Goal: Use online tool/utility: Utilize a website feature to perform a specific function

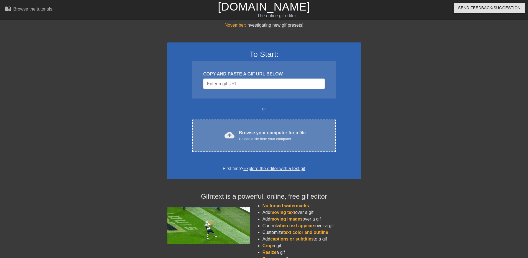
click at [263, 131] on div "Browse your computer for a file Upload a file from your computer" at bounding box center [272, 135] width 67 height 12
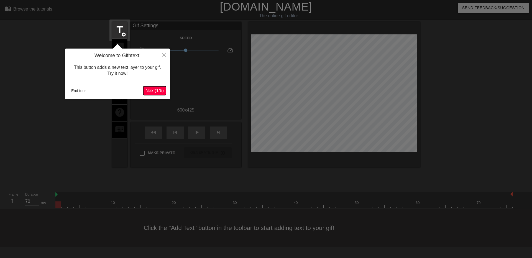
click at [151, 91] on span "Next ( 1 / 6 )" at bounding box center [155, 90] width 18 height 5
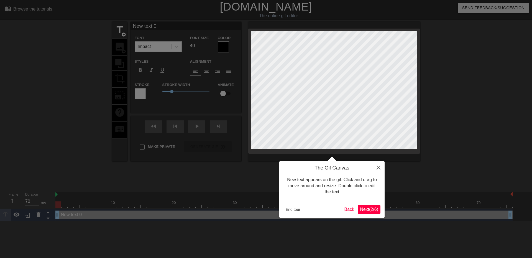
click at [377, 208] on span "Next ( 2 / 6 )" at bounding box center [369, 209] width 18 height 5
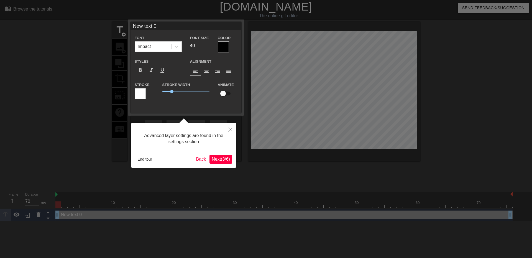
click at [226, 161] on span "Next ( 3 / 6 )" at bounding box center [221, 159] width 18 height 5
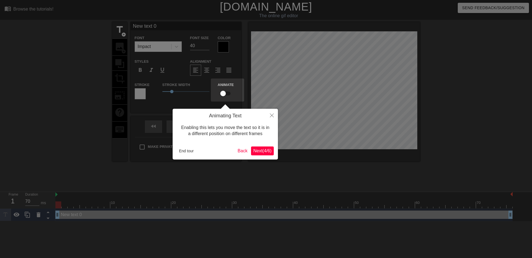
click at [260, 151] on span "Next ( 4 / 6 )" at bounding box center [262, 150] width 18 height 5
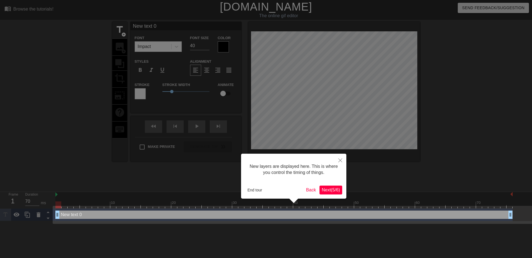
click at [341, 192] on button "Next ( 5 / 6 )" at bounding box center [331, 189] width 23 height 9
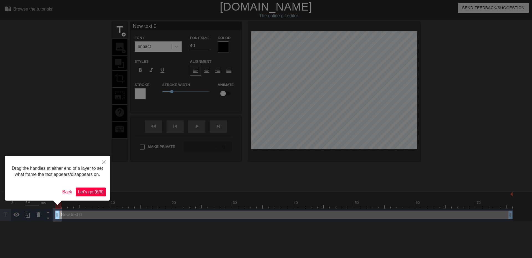
click at [91, 197] on div "Drag the handles at either end of a layer to set what frame the text appears/di…" at bounding box center [57, 178] width 105 height 45
click at [92, 194] on span "Let's go! ( 6 / 6 )" at bounding box center [91, 191] width 26 height 5
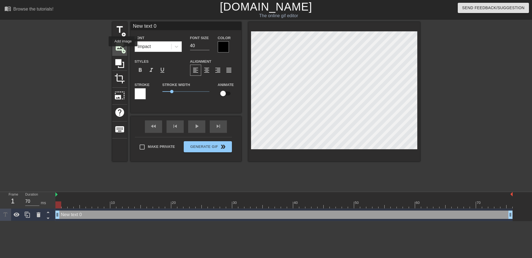
click at [123, 50] on span "add_circle" at bounding box center [123, 51] width 5 height 5
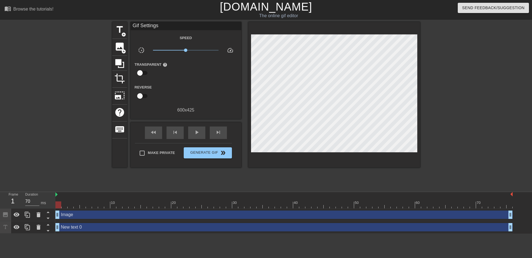
drag, startPoint x: 243, startPoint y: 53, endPoint x: 459, endPoint y: 112, distance: 224.3
click at [459, 112] on div at bounding box center [468, 105] width 83 height 166
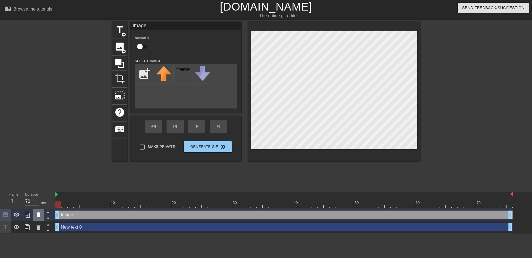
click at [35, 215] on icon at bounding box center [38, 214] width 7 height 7
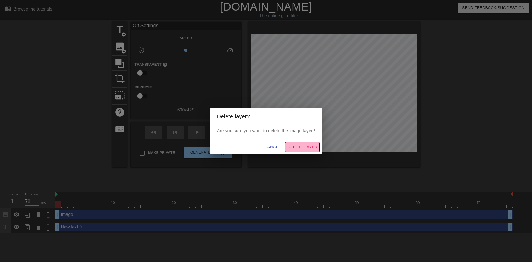
click at [301, 148] on span "Delete Layer" at bounding box center [302, 147] width 30 height 7
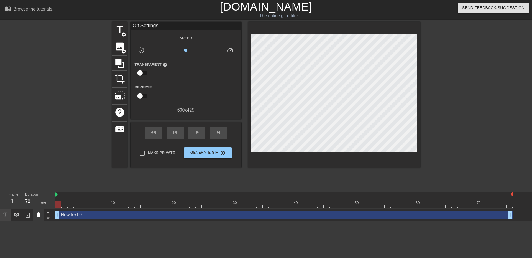
click at [38, 215] on icon at bounding box center [39, 214] width 4 height 5
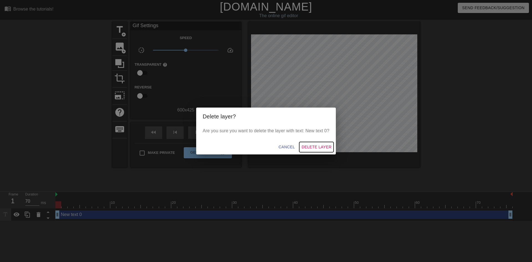
click at [313, 148] on span "Delete Layer" at bounding box center [317, 147] width 30 height 7
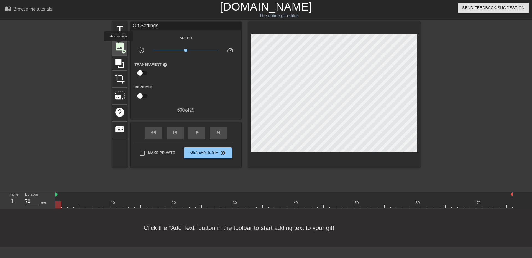
click at [119, 45] on span "image" at bounding box center [119, 46] width 11 height 11
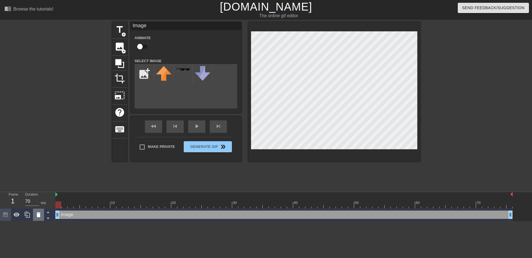
click at [34, 216] on div at bounding box center [38, 214] width 11 height 12
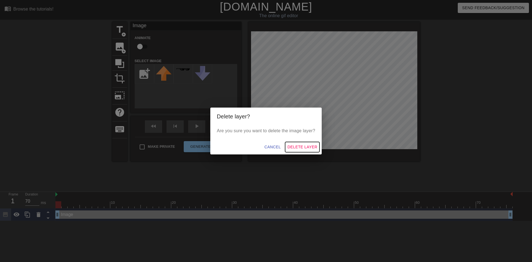
click at [306, 146] on span "Delete Layer" at bounding box center [302, 147] width 30 height 7
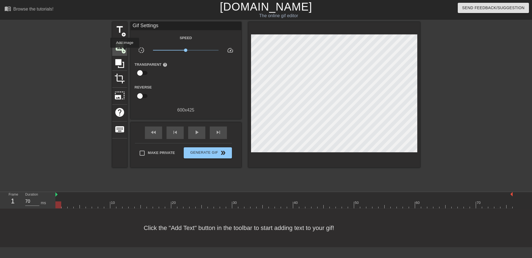
click at [125, 52] on span "add_circle" at bounding box center [123, 51] width 5 height 5
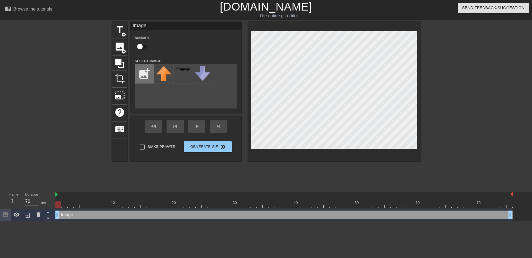
click at [140, 66] on input "file" at bounding box center [144, 73] width 19 height 19
click at [146, 75] on input "file" at bounding box center [144, 73] width 19 height 19
type input "C:\fakepath\IMG_7824__1_-removebg-preview.png"
click at [164, 73] on img at bounding box center [164, 72] width 16 height 13
click at [142, 46] on input "checkbox" at bounding box center [140, 46] width 32 height 11
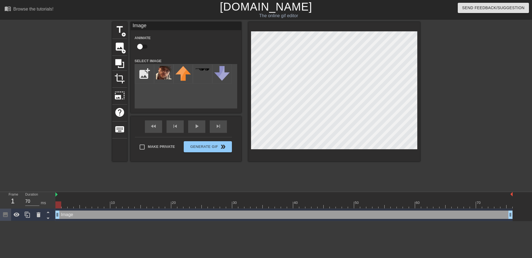
checkbox input "true"
click at [208, 145] on div "Make Private Generate Gif double_arrow" at bounding box center [183, 148] width 97 height 22
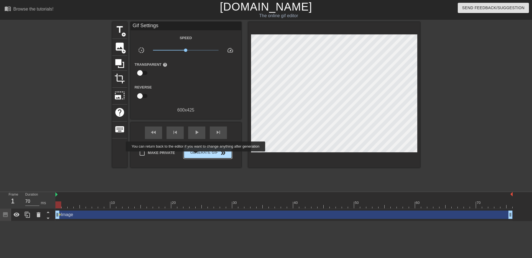
click at [196, 155] on span "Generate Gif double_arrow" at bounding box center [208, 152] width 44 height 7
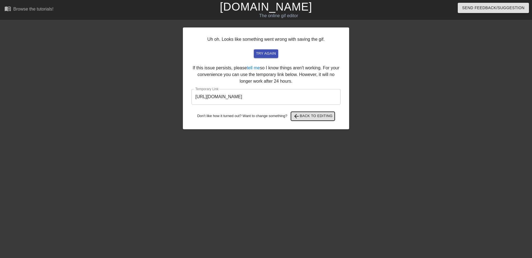
click at [307, 114] on span "arrow_back Back to Editing" at bounding box center [313, 116] width 40 height 7
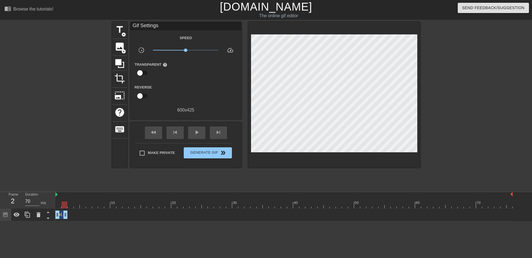
drag, startPoint x: 511, startPoint y: 214, endPoint x: 63, endPoint y: 222, distance: 447.8
click at [63, 221] on html "menu_book Browse the tutorials! [DOMAIN_NAME] The online gif editor Send Feedba…" at bounding box center [266, 110] width 532 height 221
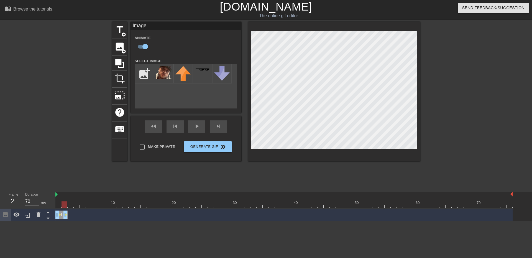
click at [55, 194] on div "Frame 2 Duration 70 ms" at bounding box center [27, 200] width 55 height 17
drag, startPoint x: 60, startPoint y: 217, endPoint x: 54, endPoint y: 213, distance: 7.1
click at [54, 213] on div "Frame 1 Duration 70 ms 10 20 30 40 50 60 70 Image drag_handle drag_handle lens …" at bounding box center [266, 206] width 532 height 29
click at [88, 221] on html "menu_book Browse the tutorials! [DOMAIN_NAME] The online gif editor Send Feedba…" at bounding box center [266, 110] width 532 height 221
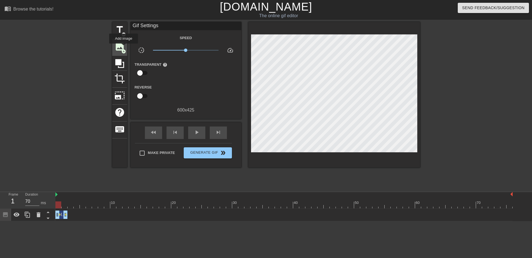
click at [124, 47] on span "image" at bounding box center [119, 46] width 11 height 11
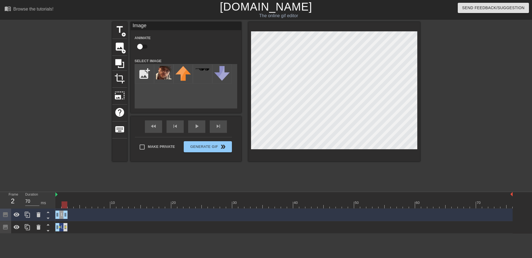
drag, startPoint x: 510, startPoint y: 217, endPoint x: 67, endPoint y: 225, distance: 443.1
click at [67, 225] on div "Image drag_handle drag_handle Image drag_handle drag_handle lens lens" at bounding box center [293, 220] width 477 height 25
click at [167, 74] on img at bounding box center [164, 72] width 16 height 13
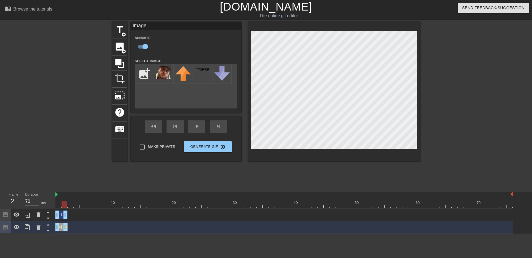
checkbox input "false"
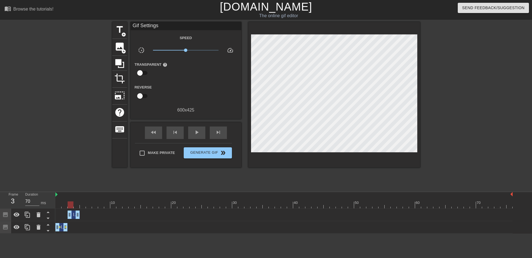
drag, startPoint x: 62, startPoint y: 215, endPoint x: 73, endPoint y: 214, distance: 11.1
click at [73, 214] on div "Image drag_handle drag_handle" at bounding box center [74, 214] width 12 height 8
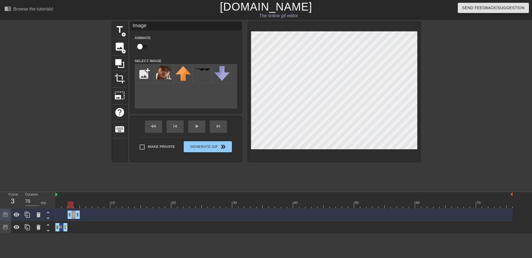
click at [141, 233] on html "menu_book Browse the tutorials! [DOMAIN_NAME] The online gif editor Send Feedba…" at bounding box center [266, 116] width 532 height 233
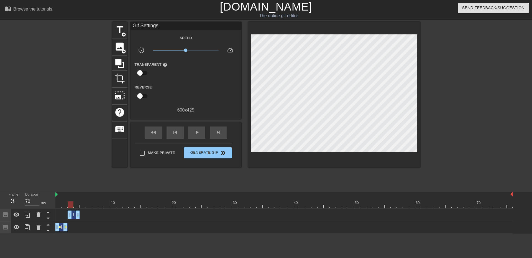
click at [59, 227] on span "lens" at bounding box center [59, 227] width 2 height 2
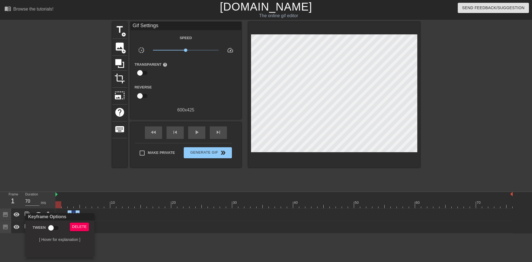
click at [137, 244] on div at bounding box center [266, 131] width 532 height 262
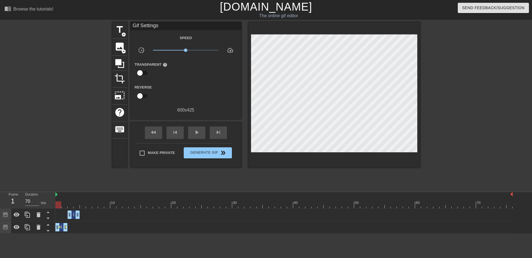
click at [75, 213] on span "Image" at bounding box center [79, 214] width 12 height 5
click at [195, 133] on span "play_arrow" at bounding box center [196, 132] width 7 height 7
click at [195, 133] on span "pause" at bounding box center [196, 132] width 7 height 7
click at [153, 131] on span "fast_rewind" at bounding box center [153, 132] width 7 height 7
click at [196, 131] on span "play_arrow" at bounding box center [196, 132] width 7 height 7
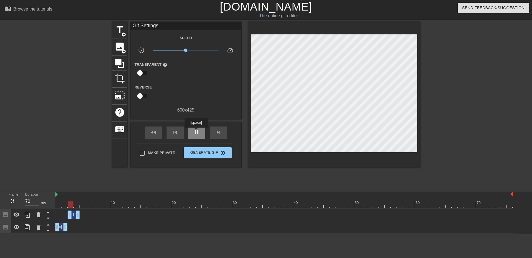
click at [196, 131] on span "pause" at bounding box center [196, 132] width 7 height 7
click at [120, 52] on div "image add_circle" at bounding box center [119, 47] width 15 height 17
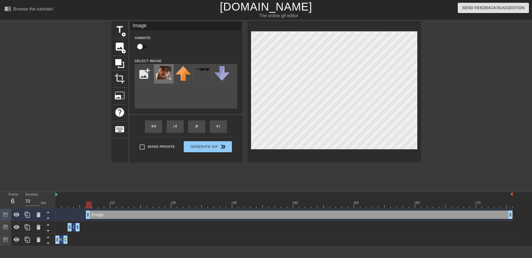
click at [158, 74] on img at bounding box center [164, 72] width 16 height 13
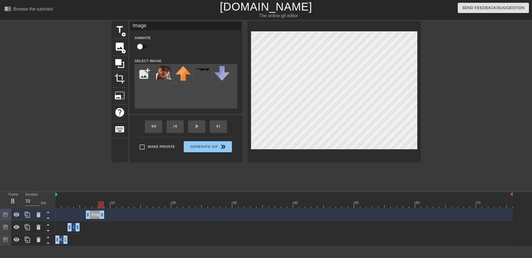
drag, startPoint x: 511, startPoint y: 215, endPoint x: 101, endPoint y: 218, distance: 409.5
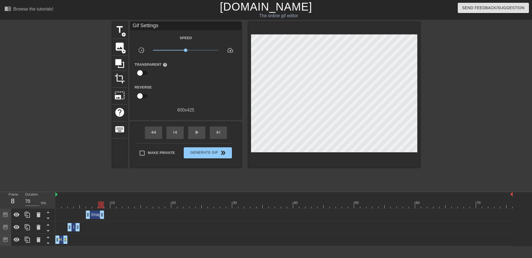
click at [452, 102] on div at bounding box center [468, 105] width 83 height 166
click at [156, 129] on span "fast_rewind" at bounding box center [153, 132] width 7 height 7
click at [200, 131] on span "play_arrow" at bounding box center [196, 132] width 7 height 7
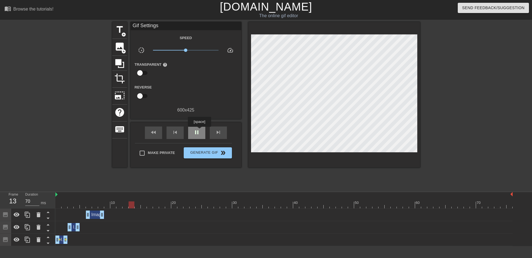
click at [199, 131] on span "pause" at bounding box center [196, 132] width 7 height 7
drag, startPoint x: 93, startPoint y: 215, endPoint x: 89, endPoint y: 215, distance: 4.4
click at [89, 215] on div "Image drag_handle drag_handle" at bounding box center [89, 214] width 18 height 8
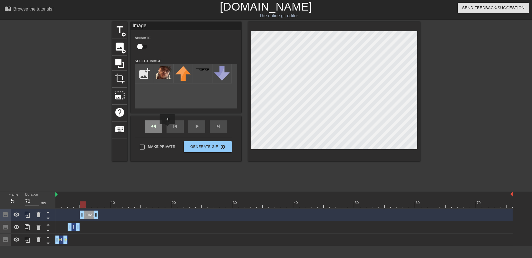
click at [147, 128] on div "fast_rewind" at bounding box center [153, 126] width 17 height 12
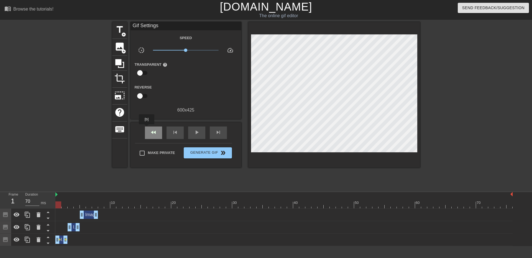
click at [147, 128] on div "fast_rewind" at bounding box center [153, 132] width 17 height 12
click at [193, 133] on div "play_arrow" at bounding box center [196, 132] width 17 height 12
click at [193, 133] on div "pause" at bounding box center [196, 132] width 17 height 12
click at [120, 48] on span "image" at bounding box center [119, 46] width 11 height 11
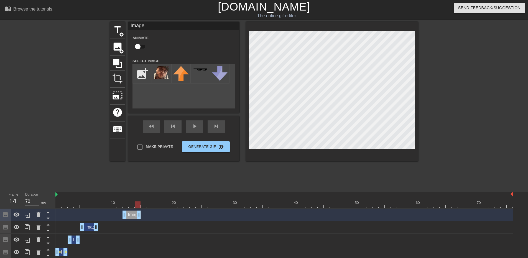
drag, startPoint x: 511, startPoint y: 213, endPoint x: 140, endPoint y: 220, distance: 371.3
click at [140, 220] on div "Image drag_handle drag_handle" at bounding box center [283, 214] width 457 height 12
drag, startPoint x: 134, startPoint y: 216, endPoint x: 109, endPoint y: 215, distance: 25.0
click at [109, 215] on div "Image drag_handle drag_handle" at bounding box center [107, 214] width 18 height 8
click at [160, 74] on img at bounding box center [162, 72] width 16 height 13
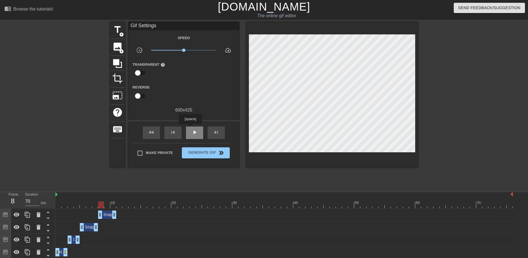
click at [190, 128] on div "play_arrow" at bounding box center [194, 132] width 17 height 12
click at [190, 128] on div "pause" at bounding box center [194, 132] width 17 height 12
click at [149, 131] on span "fast_rewind" at bounding box center [151, 132] width 7 height 7
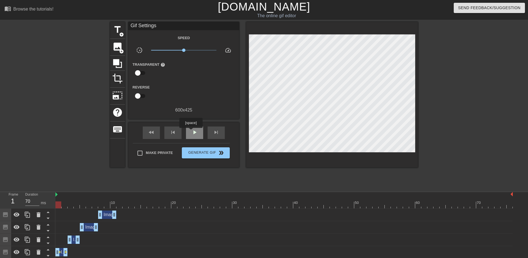
click at [191, 132] on div "play_arrow" at bounding box center [194, 132] width 17 height 12
click at [191, 132] on div "pause" at bounding box center [194, 132] width 17 height 12
click at [151, 133] on span "fast_rewind" at bounding box center [151, 132] width 7 height 7
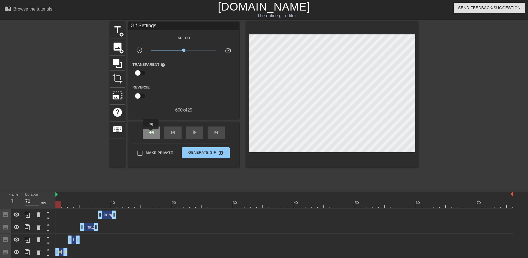
click at [151, 133] on span "fast_rewind" at bounding box center [151, 132] width 7 height 7
click at [193, 133] on span "play_arrow" at bounding box center [194, 132] width 7 height 7
click at [193, 133] on span "pause" at bounding box center [194, 132] width 7 height 7
click at [150, 128] on div "fast_rewind" at bounding box center [151, 132] width 17 height 12
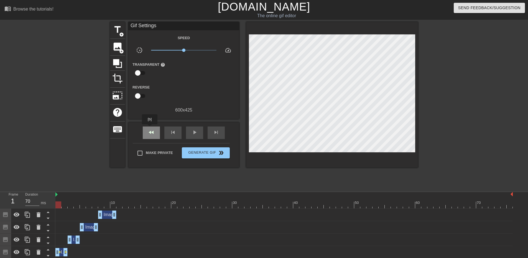
click at [150, 128] on div "fast_rewind" at bounding box center [151, 132] width 17 height 12
click at [196, 129] on span "play_arrow" at bounding box center [194, 132] width 7 height 7
click at [196, 129] on span "pause" at bounding box center [194, 132] width 7 height 7
drag, startPoint x: 114, startPoint y: 214, endPoint x: 108, endPoint y: 215, distance: 5.3
click at [149, 121] on div "Gif Settings Speed slow_motion_video x1.00 speed Transparent help Reverse 600 x…" at bounding box center [183, 95] width 111 height 146
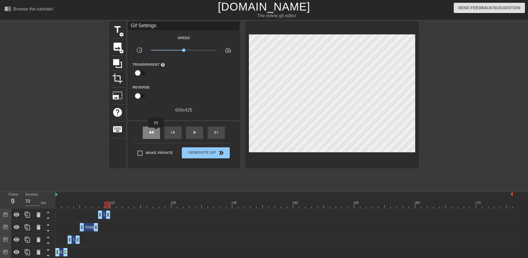
click at [156, 131] on div "fast_rewind" at bounding box center [151, 132] width 17 height 12
click at [196, 129] on span "play_arrow" at bounding box center [194, 132] width 7 height 7
click at [196, 129] on span "pause" at bounding box center [194, 132] width 7 height 7
click at [157, 132] on div "fast_rewind" at bounding box center [151, 132] width 17 height 12
click at [197, 129] on span "play_arrow" at bounding box center [194, 132] width 7 height 7
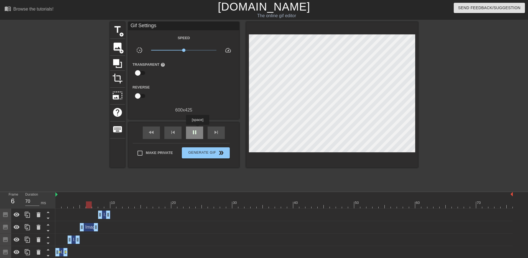
click at [197, 129] on span "pause" at bounding box center [194, 132] width 7 height 7
drag, startPoint x: 108, startPoint y: 213, endPoint x: 102, endPoint y: 213, distance: 6.1
click at [453, 101] on div at bounding box center [466, 105] width 83 height 166
click at [118, 47] on span "image" at bounding box center [117, 46] width 11 height 11
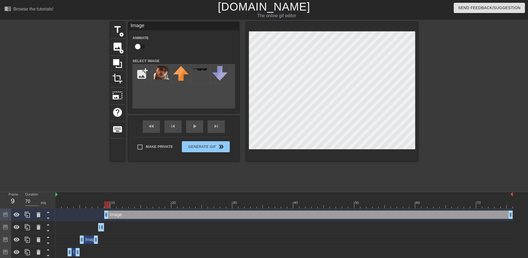
drag, startPoint x: 102, startPoint y: 214, endPoint x: 110, endPoint y: 213, distance: 8.4
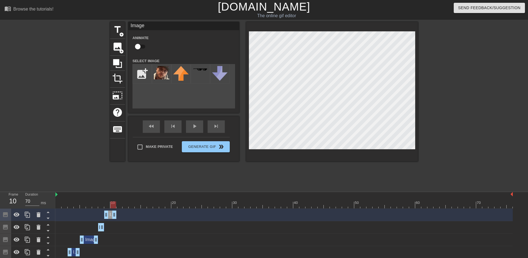
drag, startPoint x: 510, startPoint y: 213, endPoint x: 128, endPoint y: 172, distance: 384.5
click at [114, 229] on div "Image drag_handle drag_handle Image drag_handle drag_handle Image drag_handle d…" at bounding box center [291, 239] width 473 height 62
click at [162, 71] on img at bounding box center [162, 72] width 16 height 13
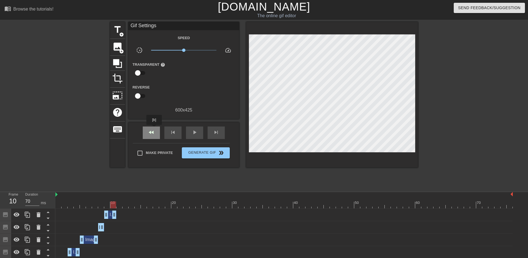
click at [154, 129] on span "fast_rewind" at bounding box center [151, 132] width 7 height 7
click at [188, 134] on div "play_arrow" at bounding box center [194, 132] width 17 height 12
click at [188, 134] on div "pause" at bounding box center [194, 132] width 17 height 12
click at [172, 131] on span "skip_previous" at bounding box center [173, 132] width 7 height 7
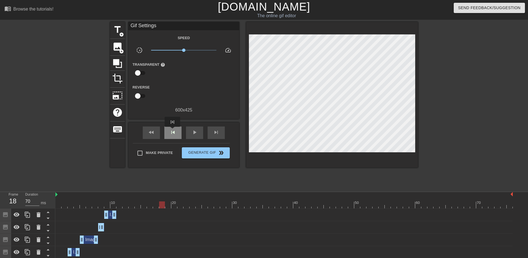
click at [172, 131] on span "skip_previous" at bounding box center [173, 132] width 7 height 7
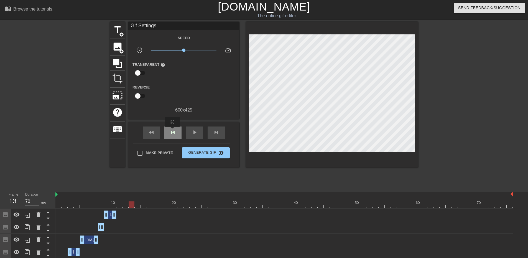
click at [172, 131] on span "skip_previous" at bounding box center [173, 132] width 7 height 7
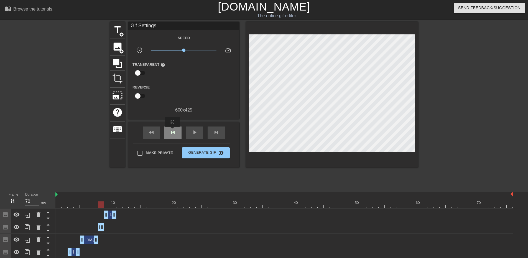
click at [172, 131] on span "skip_previous" at bounding box center [173, 132] width 7 height 7
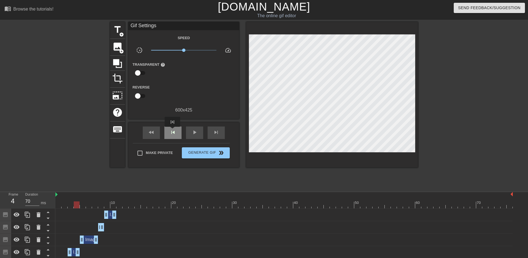
click at [172, 131] on span "skip_previous" at bounding box center [173, 132] width 7 height 7
click at [209, 129] on div "skip_next" at bounding box center [216, 132] width 17 height 12
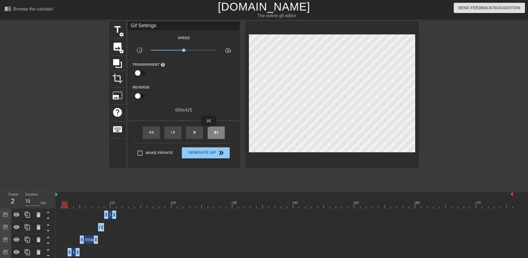
click at [209, 129] on div "skip_next" at bounding box center [216, 132] width 17 height 12
click at [210, 129] on div "skip_next" at bounding box center [216, 132] width 17 height 12
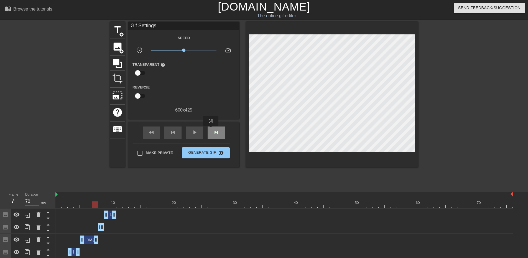
click at [211, 129] on div "skip_next" at bounding box center [216, 132] width 17 height 12
click at [212, 129] on div "skip_next" at bounding box center [216, 132] width 17 height 12
click at [215, 127] on div "skip_next" at bounding box center [216, 132] width 17 height 12
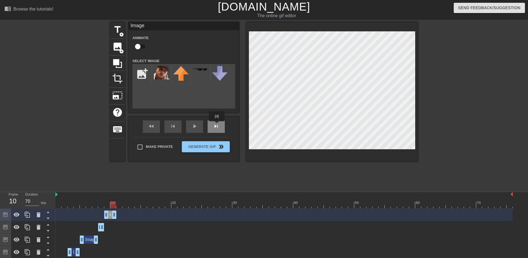
click at [216, 125] on div "fast_rewind skip_previous play_arrow skip_next" at bounding box center [184, 126] width 90 height 21
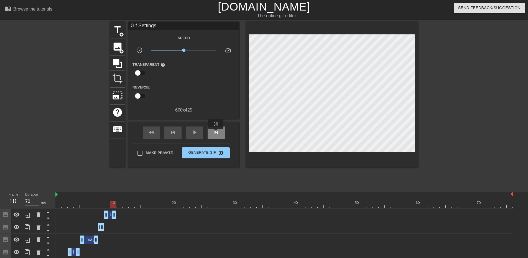
click at [216, 133] on span "skip_next" at bounding box center [216, 132] width 7 height 7
click at [119, 50] on span "add_circle" at bounding box center [121, 51] width 5 height 5
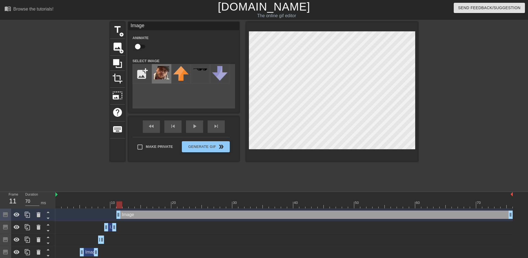
click at [163, 74] on img at bounding box center [162, 72] width 16 height 13
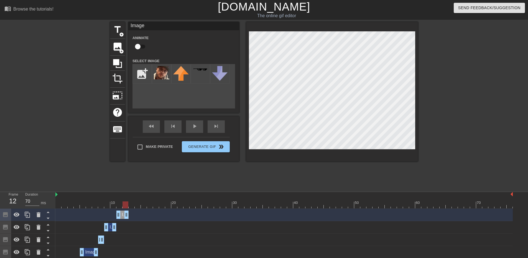
drag, startPoint x: 512, startPoint y: 215, endPoint x: 127, endPoint y: 237, distance: 385.4
click at [127, 237] on div "Image drag_handle drag_handle Image drag_handle drag_handle Image drag_handle d…" at bounding box center [291, 245] width 473 height 75
click at [146, 126] on div "fast_rewind skip_previous play_arrow skip_next" at bounding box center [184, 126] width 90 height 21
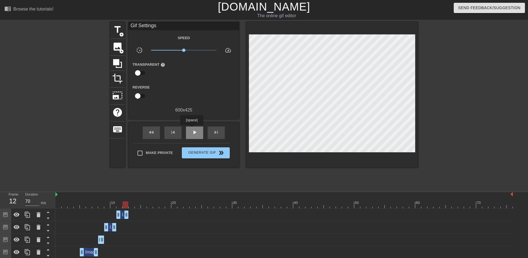
click at [192, 129] on span "play_arrow" at bounding box center [194, 132] width 7 height 7
click at [146, 139] on div "fast_rewind skip_previous pause skip_next" at bounding box center [184, 132] width 90 height 21
click at [151, 132] on span "fast_rewind" at bounding box center [151, 132] width 7 height 7
click at [194, 134] on span "pause" at bounding box center [194, 132] width 7 height 7
click at [167, 131] on div "skip_previous" at bounding box center [172, 132] width 17 height 12
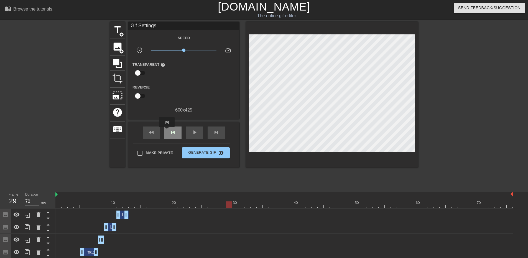
click at [167, 131] on div "skip_previous" at bounding box center [172, 132] width 17 height 12
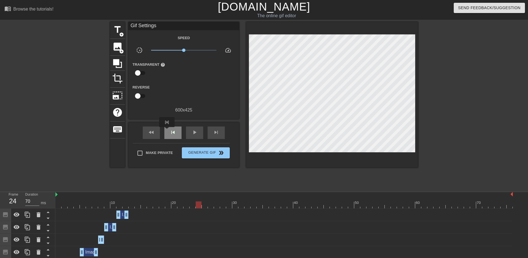
click at [167, 131] on div "skip_previous" at bounding box center [172, 132] width 17 height 12
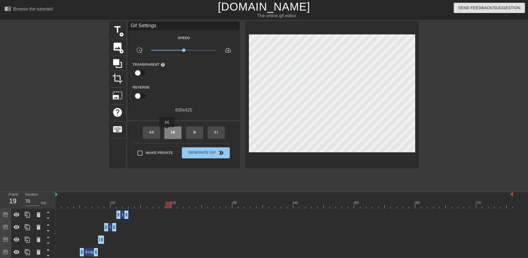
click at [167, 131] on div "skip_previous" at bounding box center [172, 132] width 17 height 12
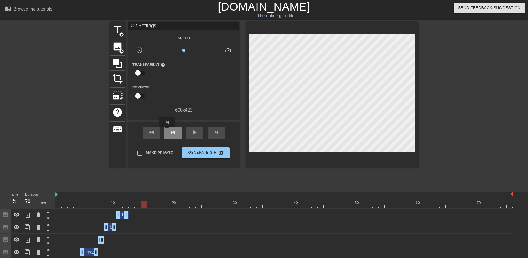
click at [167, 131] on div "skip_previous" at bounding box center [172, 132] width 17 height 12
click at [220, 131] on div "skip_next" at bounding box center [216, 132] width 17 height 12
click at [116, 50] on span "image" at bounding box center [117, 46] width 11 height 11
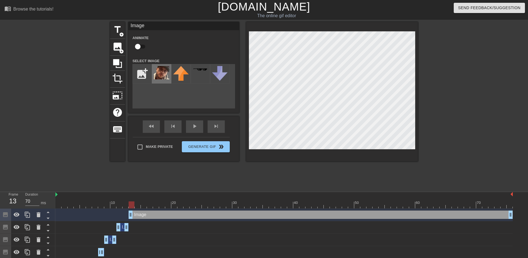
click at [161, 77] on img at bounding box center [162, 72] width 16 height 13
click at [218, 126] on div "skip_next" at bounding box center [216, 126] width 17 height 12
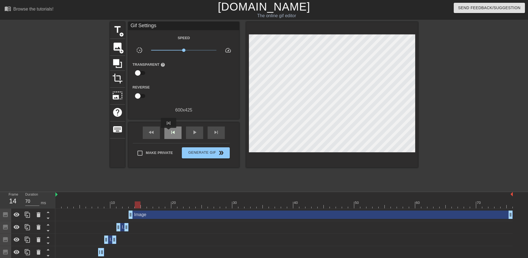
click at [169, 132] on div "skip_previous" at bounding box center [172, 132] width 17 height 12
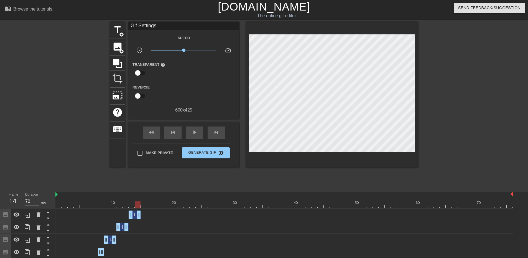
drag, startPoint x: 511, startPoint y: 216, endPoint x: 140, endPoint y: 228, distance: 371.1
click at [140, 228] on div "Image drag_handle drag_handle Image drag_handle drag_handle Image drag_handle d…" at bounding box center [291, 251] width 473 height 87
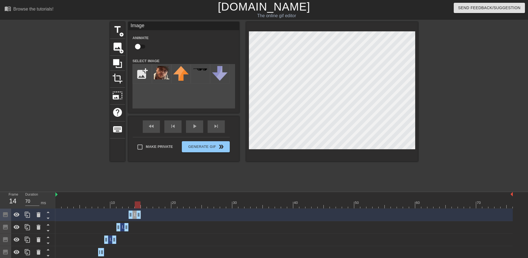
click at [188, 173] on div "title add_circle image add_circle crop photo_size_select_large help keyboard Im…" at bounding box center [264, 105] width 308 height 166
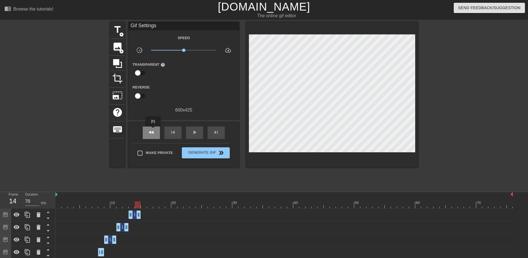
click at [153, 130] on span "fast_rewind" at bounding box center [151, 132] width 7 height 7
click at [191, 136] on div "play_arrow" at bounding box center [194, 132] width 17 height 12
click at [191, 136] on div "pause" at bounding box center [194, 132] width 17 height 12
click at [147, 132] on div "fast_rewind" at bounding box center [151, 132] width 17 height 12
click at [196, 135] on span "play_arrow" at bounding box center [194, 132] width 7 height 7
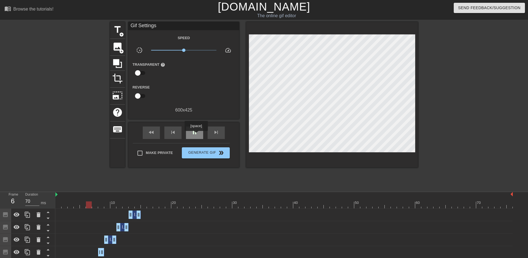
click at [196, 135] on span "pause" at bounding box center [194, 132] width 7 height 7
click at [196, 135] on span "play_arrow" at bounding box center [194, 132] width 7 height 7
click at [196, 135] on span "pause" at bounding box center [194, 132] width 7 height 7
click at [196, 135] on span "play_arrow" at bounding box center [194, 132] width 7 height 7
click at [196, 135] on span "pause" at bounding box center [194, 132] width 7 height 7
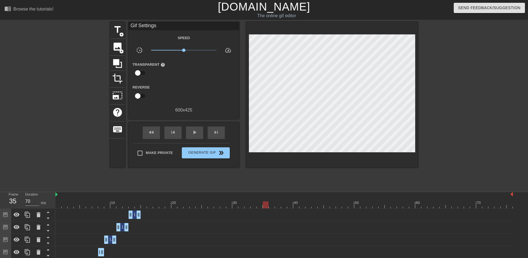
click at [151, 140] on div "fast_rewind skip_previous play_arrow skip_next" at bounding box center [184, 132] width 90 height 21
click at [153, 135] on div "fast_rewind" at bounding box center [151, 132] width 17 height 12
click at [198, 134] on div "play_arrow" at bounding box center [194, 132] width 17 height 12
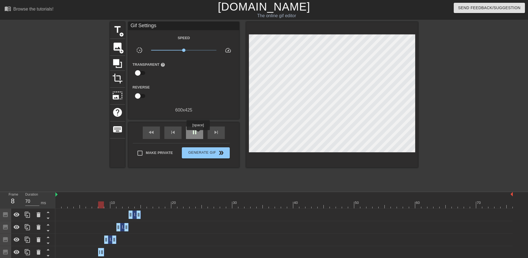
click at [198, 134] on div "pause" at bounding box center [194, 132] width 17 height 12
click at [198, 134] on div "play_arrow" at bounding box center [194, 132] width 17 height 12
click at [198, 134] on div "pause" at bounding box center [194, 132] width 17 height 12
click at [157, 132] on div "fast_rewind" at bounding box center [151, 132] width 17 height 12
click at [193, 130] on span "play_arrow" at bounding box center [194, 132] width 7 height 7
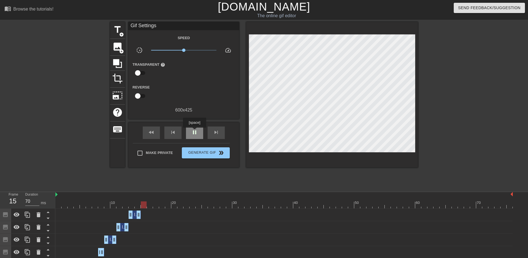
click at [194, 131] on span "pause" at bounding box center [194, 132] width 7 height 7
click at [166, 133] on div "skip_previous" at bounding box center [172, 132] width 17 height 12
click at [166, 134] on div "skip_previous" at bounding box center [172, 132] width 17 height 12
click at [120, 47] on span "image" at bounding box center [117, 46] width 11 height 11
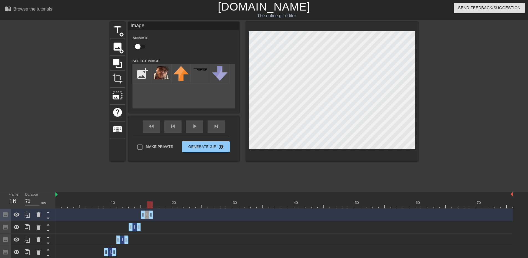
drag, startPoint x: 510, startPoint y: 213, endPoint x: 151, endPoint y: 221, distance: 359.4
click at [151, 221] on div "Image drag_handle drag_handle Image drag_handle drag_handle Image drag_handle d…" at bounding box center [291, 258] width 473 height 100
click at [157, 73] on img at bounding box center [162, 72] width 16 height 13
click at [210, 127] on div "skip_next" at bounding box center [216, 126] width 17 height 12
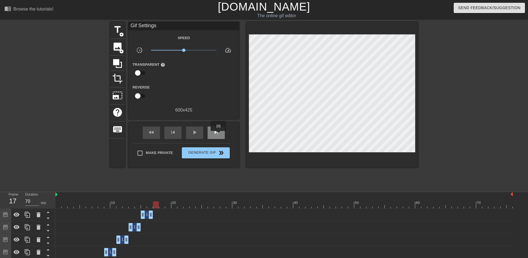
click at [219, 135] on span "skip_next" at bounding box center [216, 132] width 7 height 7
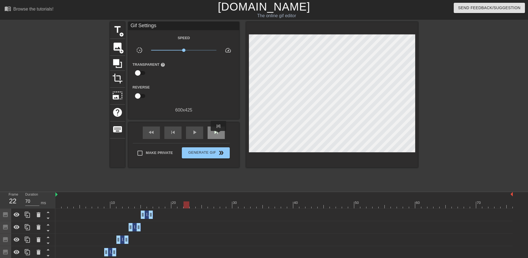
click at [219, 135] on span "skip_next" at bounding box center [216, 132] width 7 height 7
click at [118, 47] on span "image" at bounding box center [117, 46] width 11 height 11
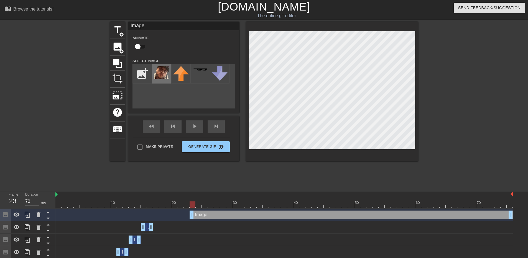
click at [157, 76] on img at bounding box center [162, 72] width 16 height 13
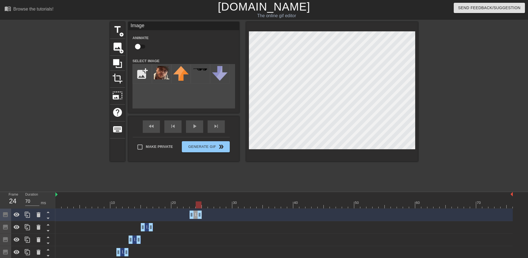
drag, startPoint x: 511, startPoint y: 214, endPoint x: 200, endPoint y: 225, distance: 311.5
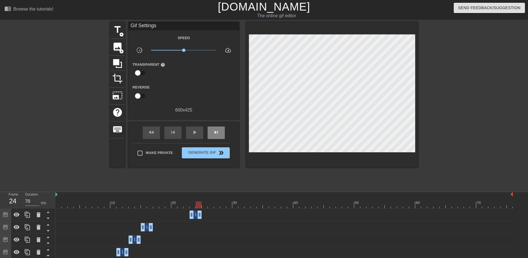
click at [213, 124] on div "fast_rewind skip_previous play_arrow skip_next" at bounding box center [184, 132] width 90 height 21
click at [215, 133] on span "skip_next" at bounding box center [216, 132] width 7 height 7
click at [119, 61] on icon at bounding box center [117, 63] width 9 height 9
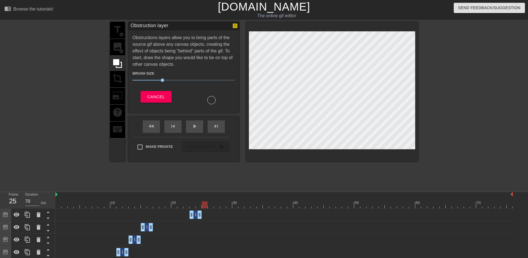
click at [116, 50] on div "title add_circle image add_circle crop photo_size_select_large help keyboard" at bounding box center [117, 91] width 15 height 139
click at [159, 100] on button "Cancel" at bounding box center [156, 97] width 31 height 12
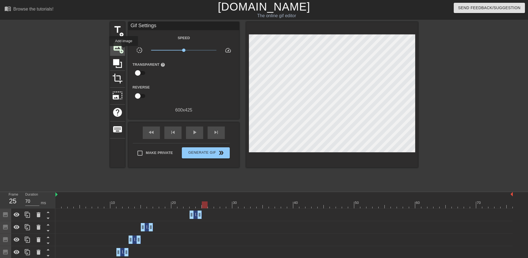
click at [122, 46] on span "image" at bounding box center [117, 46] width 11 height 11
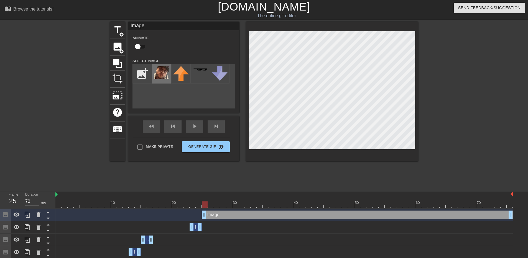
click at [157, 73] on img at bounding box center [162, 72] width 16 height 13
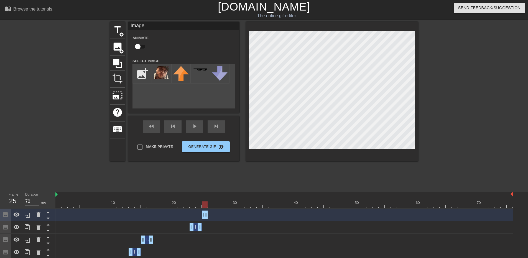
drag, startPoint x: 509, startPoint y: 216, endPoint x: 207, endPoint y: 220, distance: 302.8
click at [207, 220] on div "Image drag_handle drag_handle" at bounding box center [283, 214] width 457 height 12
click at [482, 163] on div at bounding box center [466, 105] width 83 height 166
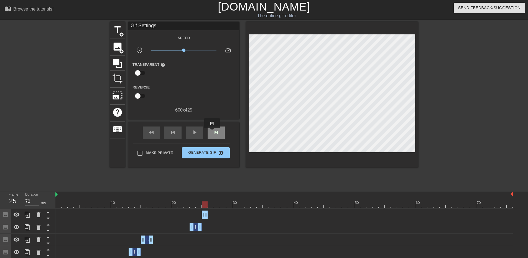
click at [212, 132] on div "skip_next" at bounding box center [216, 132] width 17 height 12
click at [115, 49] on span "image" at bounding box center [117, 46] width 11 height 11
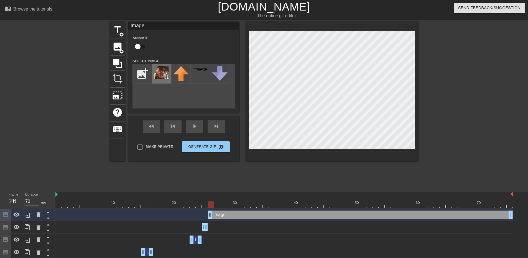
click at [166, 78] on img at bounding box center [162, 72] width 16 height 13
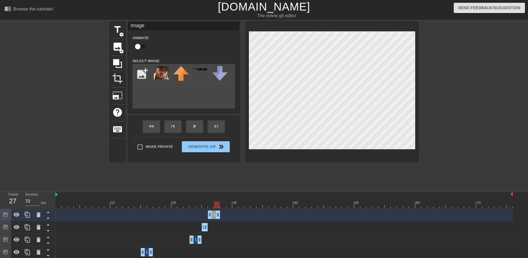
drag, startPoint x: 511, startPoint y: 215, endPoint x: 217, endPoint y: 230, distance: 294.5
click at [149, 128] on div "fast_rewind" at bounding box center [151, 126] width 17 height 12
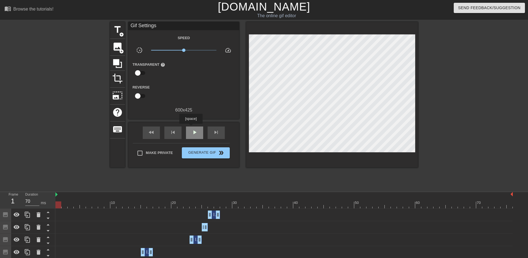
click at [191, 128] on div "play_arrow" at bounding box center [194, 132] width 17 height 12
click at [191, 128] on div "pause" at bounding box center [194, 132] width 17 height 12
click at [170, 136] on div "skip_previous" at bounding box center [172, 132] width 17 height 12
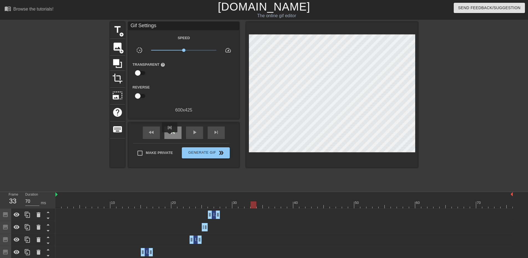
click at [170, 136] on div "skip_previous" at bounding box center [172, 132] width 17 height 12
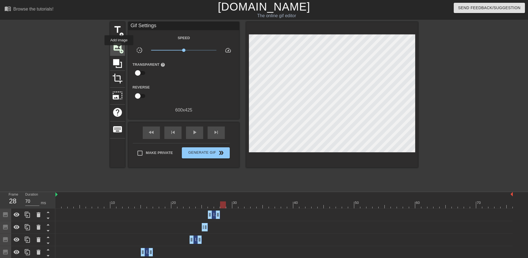
click at [119, 49] on span "image" at bounding box center [117, 46] width 11 height 11
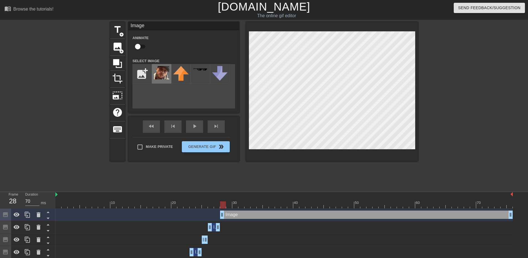
click at [164, 69] on img at bounding box center [162, 72] width 16 height 13
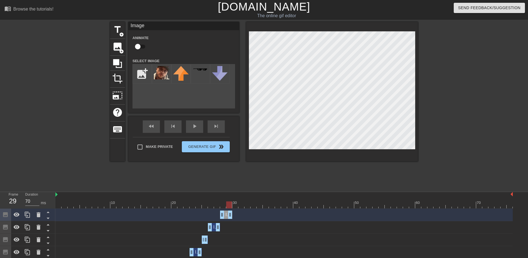
drag, startPoint x: 512, startPoint y: 216, endPoint x: 229, endPoint y: 220, distance: 282.8
click at [229, 220] on div "Image drag_handle drag_handle" at bounding box center [283, 214] width 457 height 12
click at [171, 128] on div "skip_previous" at bounding box center [172, 126] width 17 height 12
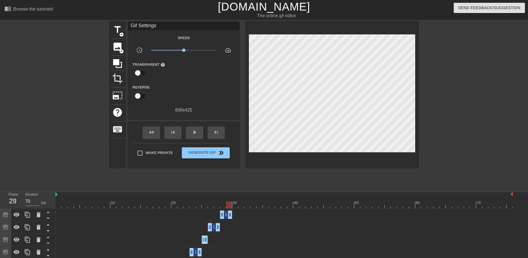
drag, startPoint x: 230, startPoint y: 217, endPoint x: 228, endPoint y: 217, distance: 2.8
drag, startPoint x: 230, startPoint y: 217, endPoint x: 226, endPoint y: 217, distance: 4.2
drag, startPoint x: 493, startPoint y: 145, endPoint x: 277, endPoint y: 168, distance: 217.7
click at [493, 146] on div at bounding box center [466, 105] width 83 height 166
click at [173, 133] on span "skip_previous" at bounding box center [173, 132] width 7 height 7
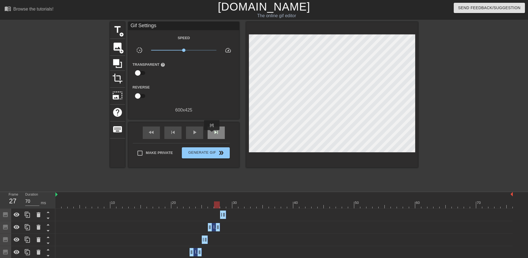
click at [212, 134] on div "skip_next" at bounding box center [216, 132] width 17 height 12
click at [120, 54] on div "image add_circle" at bounding box center [117, 47] width 15 height 17
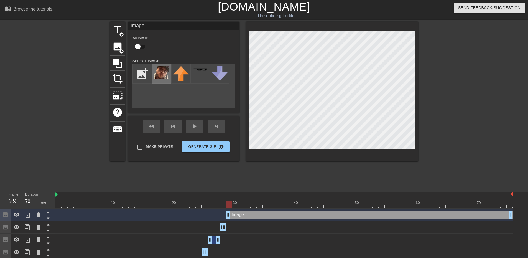
click at [161, 73] on img at bounding box center [162, 72] width 16 height 13
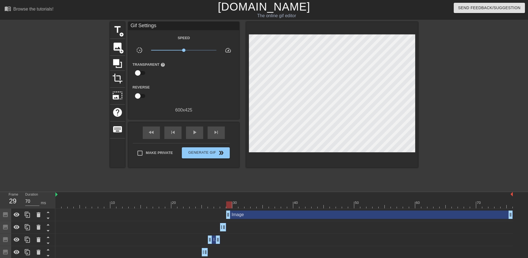
click at [237, 175] on div "title add_circle image add_circle crop photo_size_select_large help keyboard Gi…" at bounding box center [264, 105] width 308 height 166
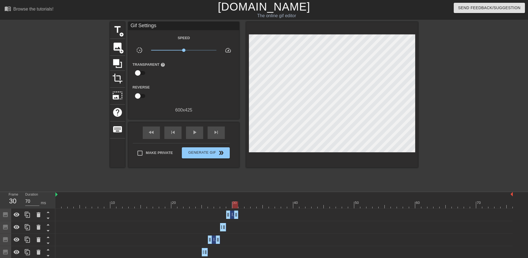
drag, startPoint x: 511, startPoint y: 215, endPoint x: 236, endPoint y: 220, distance: 275.6
click at [236, 220] on div "Image drag_handle drag_handle" at bounding box center [283, 214] width 457 height 12
click at [169, 123] on div "fast_rewind skip_previous play_arrow skip_next" at bounding box center [184, 132] width 90 height 21
click at [175, 133] on span "skip_previous" at bounding box center [173, 132] width 7 height 7
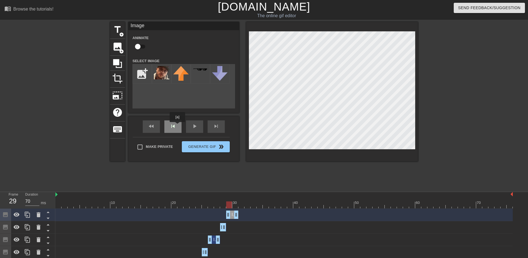
click at [177, 126] on div "skip_previous" at bounding box center [172, 126] width 17 height 12
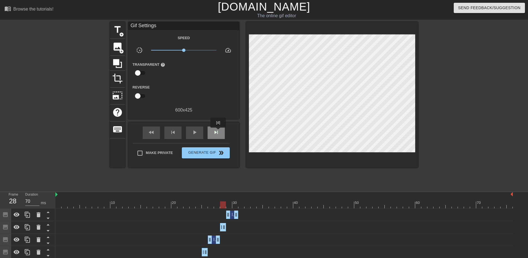
click at [218, 131] on span "skip_next" at bounding box center [216, 132] width 7 height 7
click at [114, 51] on span "image" at bounding box center [117, 46] width 11 height 11
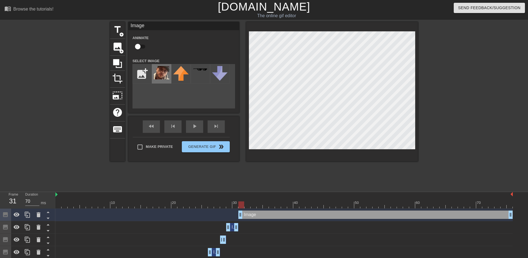
click at [165, 75] on img at bounding box center [162, 72] width 16 height 13
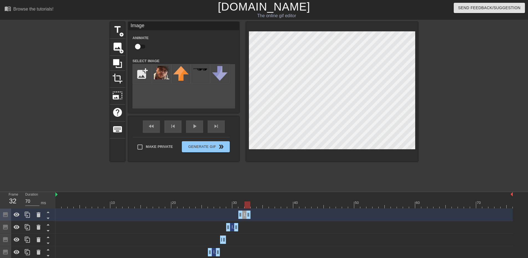
drag, startPoint x: 512, startPoint y: 215, endPoint x: 247, endPoint y: 214, distance: 265.0
click at [165, 129] on div "skip_previous" at bounding box center [172, 126] width 17 height 12
click at [173, 130] on div "skip_previous" at bounding box center [172, 126] width 17 height 12
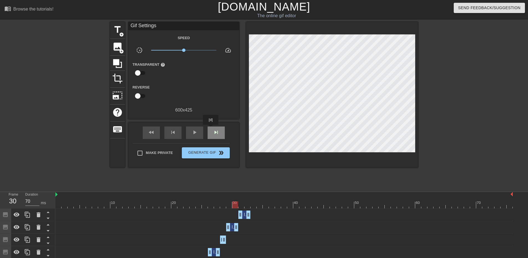
click at [211, 129] on div "skip_next" at bounding box center [216, 132] width 17 height 12
click at [205, 157] on button "Generate Gif double_arrow" at bounding box center [206, 152] width 48 height 11
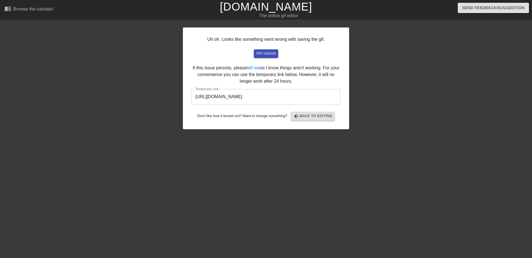
click at [272, 98] on input "[URL][DOMAIN_NAME]" at bounding box center [266, 97] width 149 height 16
click at [263, 54] on span "try again" at bounding box center [266, 53] width 20 height 6
click at [253, 68] on link "tell me" at bounding box center [253, 67] width 13 height 5
